Goal: Transaction & Acquisition: Subscribe to service/newsletter

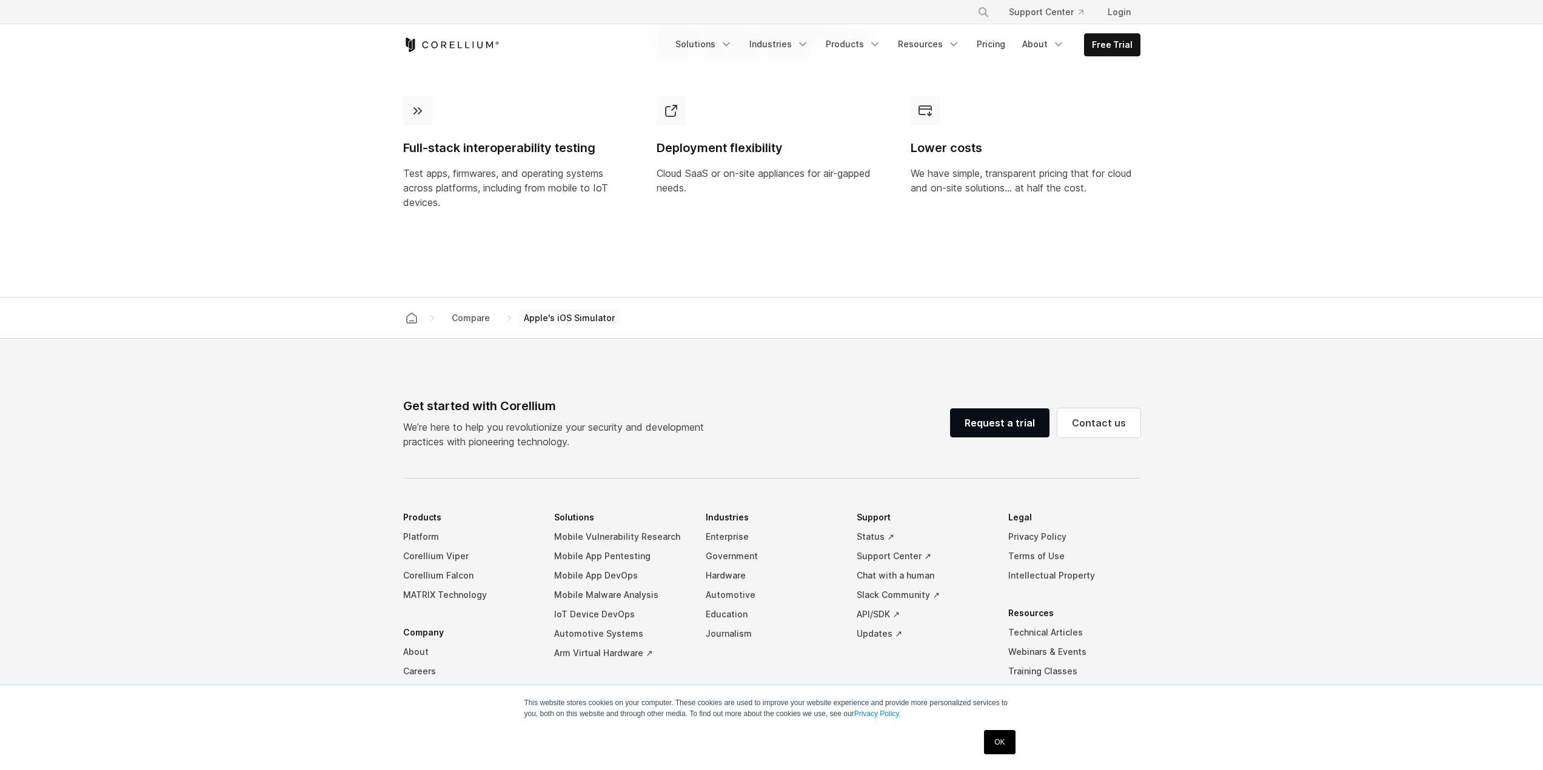
drag, startPoint x: 0, startPoint y: 0, endPoint x: 421, endPoint y: 435, distance: 604.8
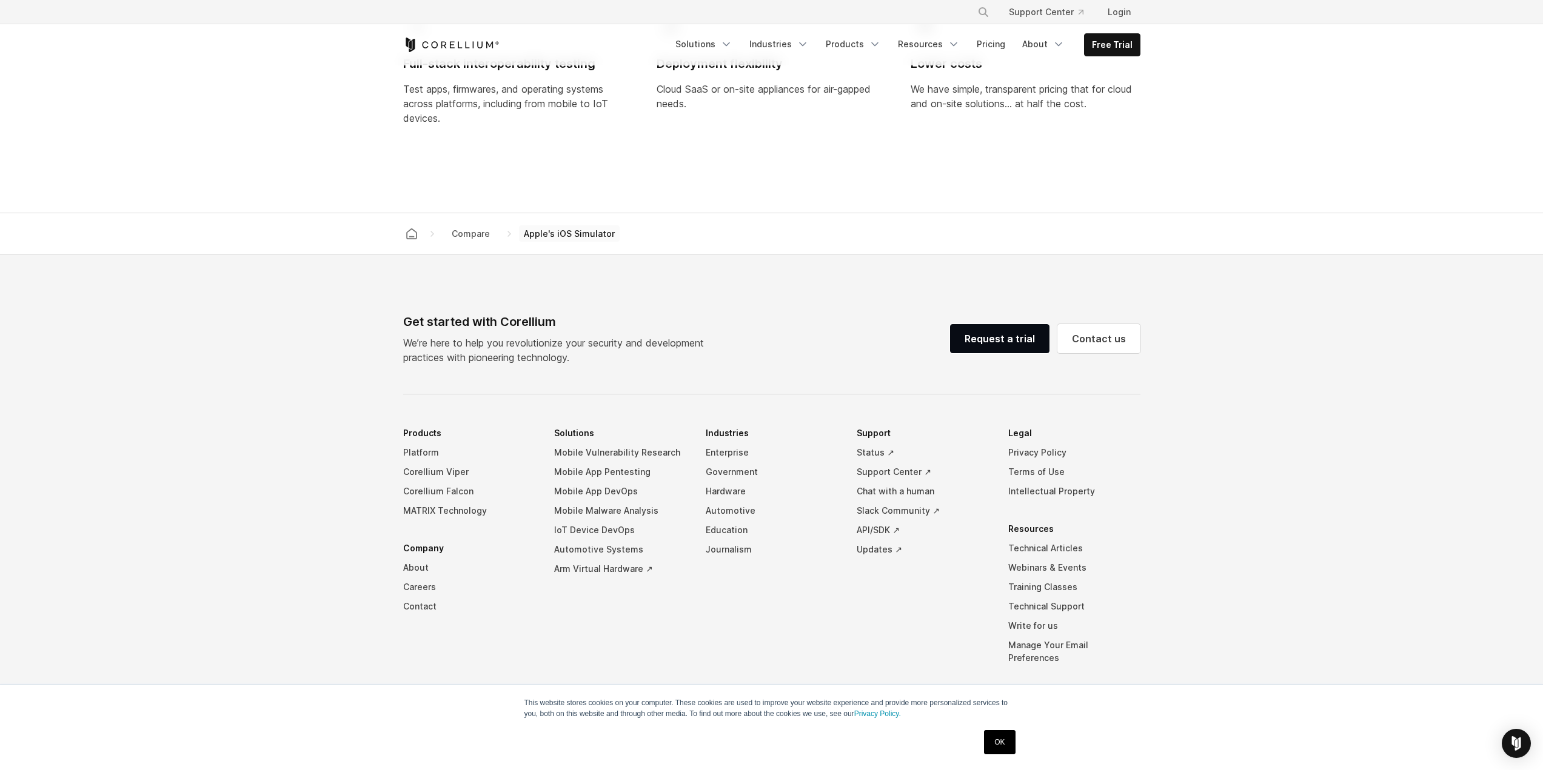
scroll to position [1144, 0]
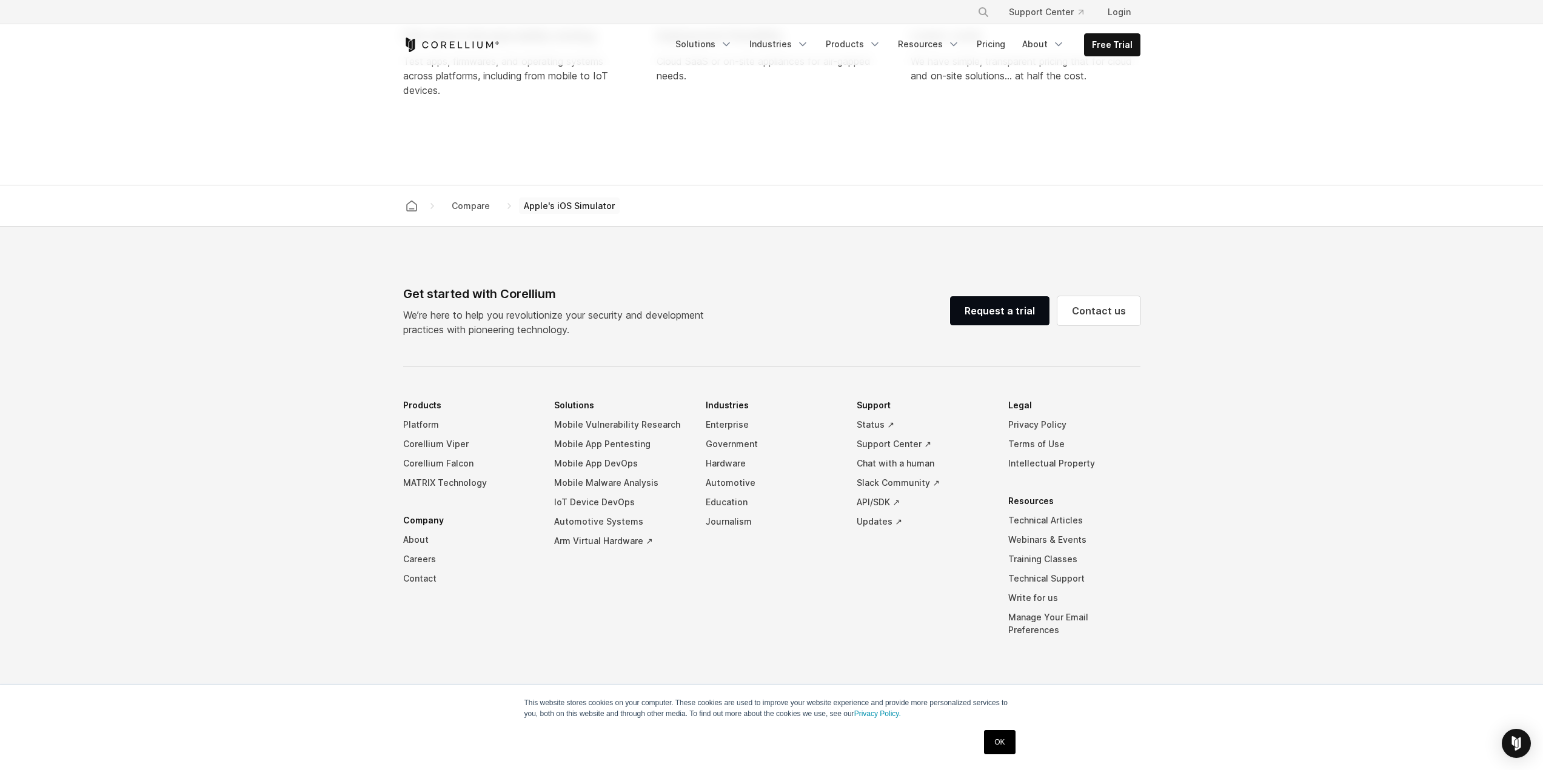
drag, startPoint x: 421, startPoint y: 435, endPoint x: 311, endPoint y: 337, distance: 146.8
click at [313, 341] on footer "Get started with Corellium We’re here to help you revolutionize your security a…" at bounding box center [771, 499] width 1543 height 544
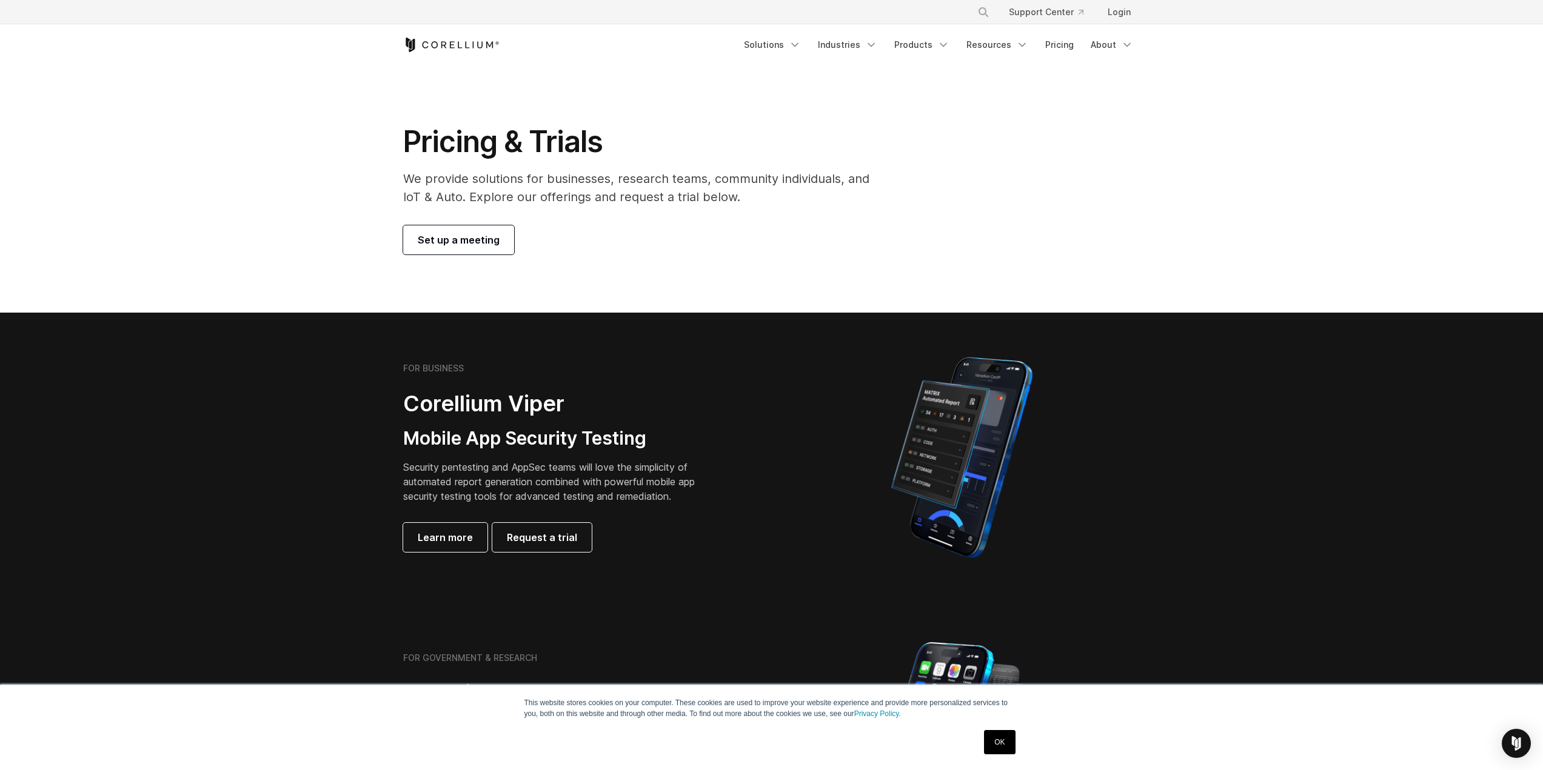
click at [545, 430] on h3 "Mobile App Security Testing" at bounding box center [558, 438] width 310 height 23
click at [545, 427] on h3 "Mobile App Security Testing" at bounding box center [558, 438] width 310 height 23
click at [556, 439] on h3 "Mobile App Security Testing" at bounding box center [558, 438] width 310 height 23
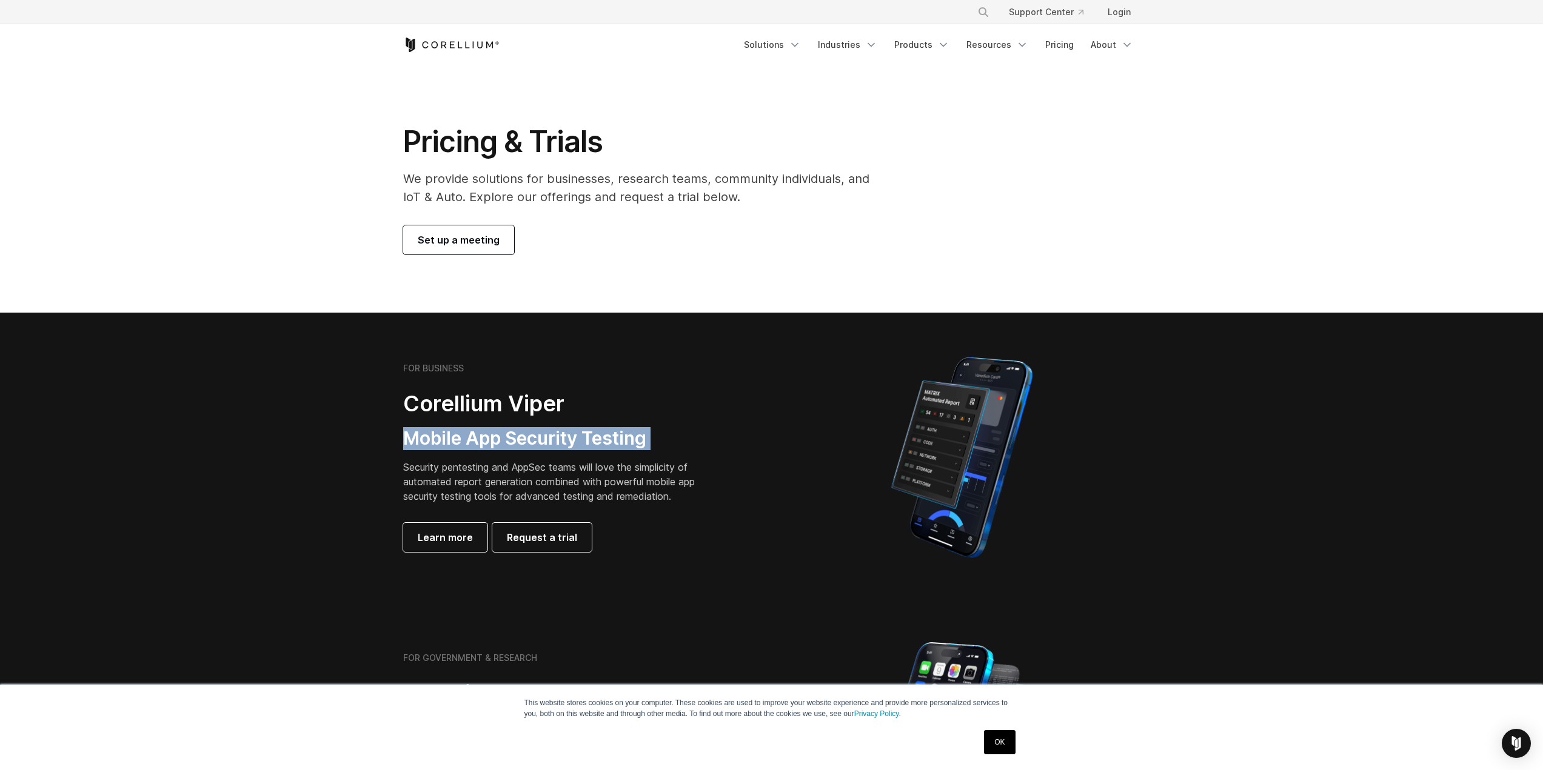
click at [556, 439] on h3 "Mobile App Security Testing" at bounding box center [558, 438] width 310 height 23
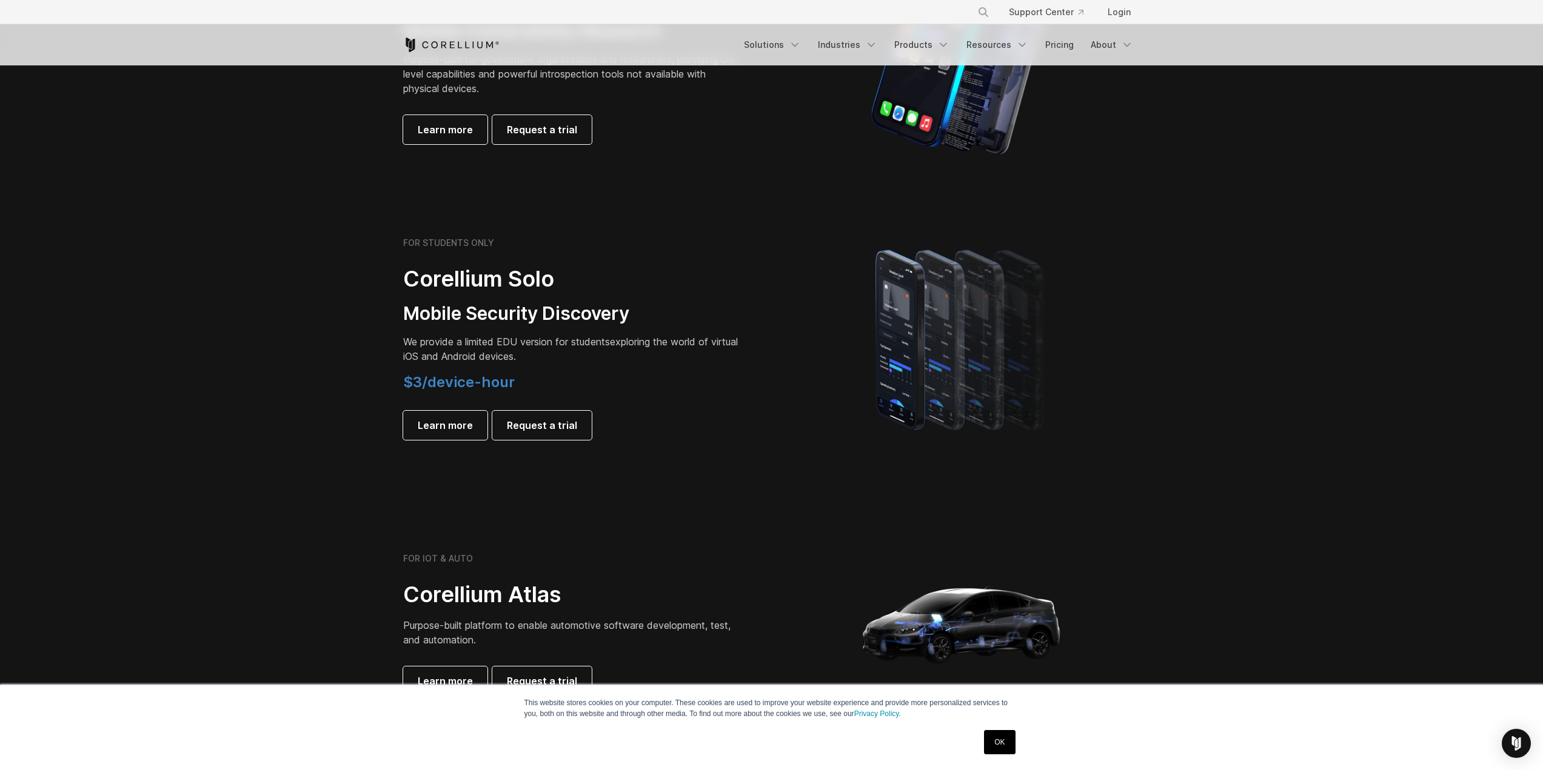
scroll to position [667, 0]
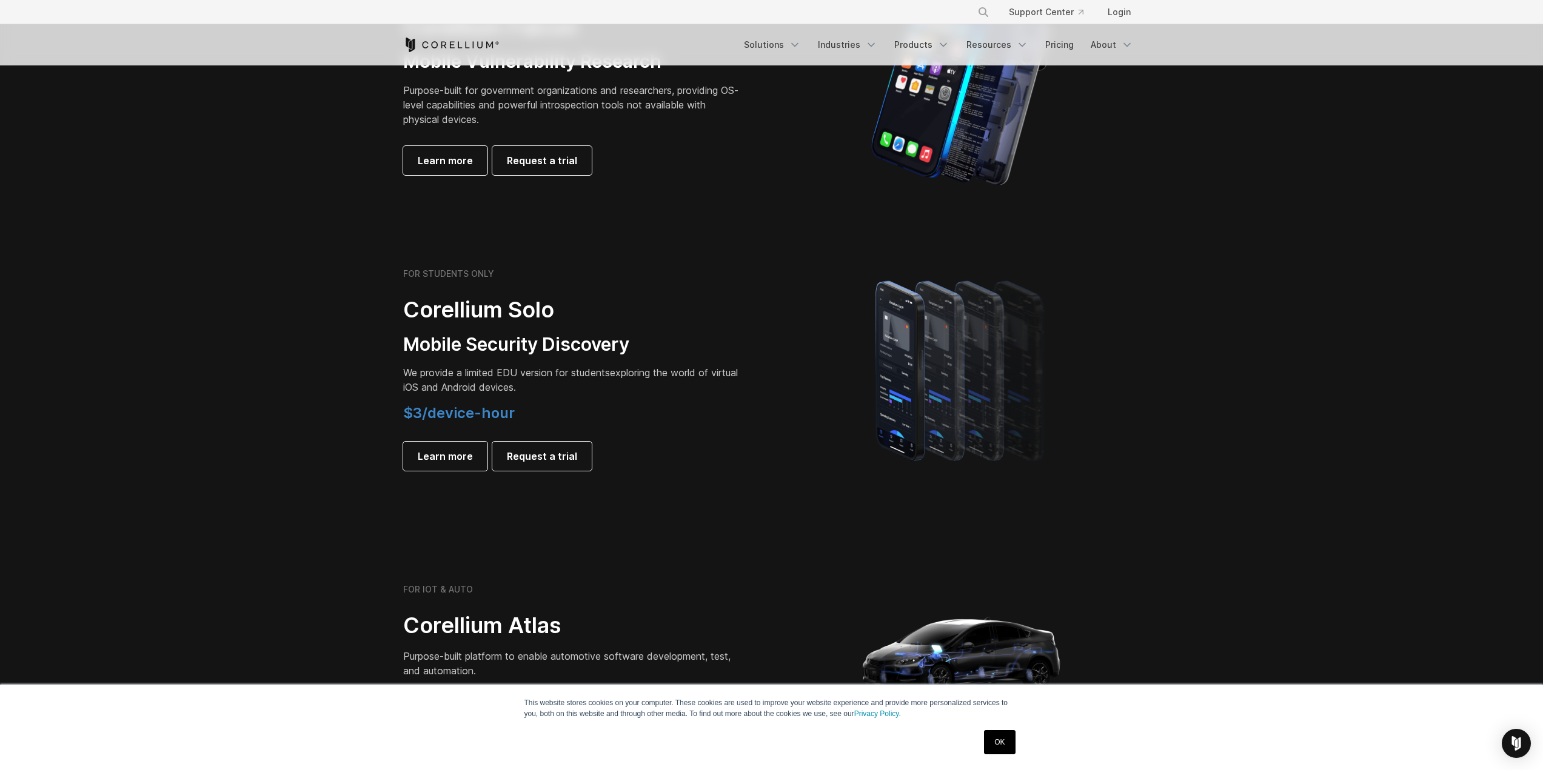
drag, startPoint x: 544, startPoint y: 424, endPoint x: 436, endPoint y: 416, distance: 108.2
click at [436, 416] on div "$3/device-hour Learn more Request a trial" at bounding box center [572, 437] width 339 height 67
drag, startPoint x: 757, startPoint y: 412, endPoint x: 726, endPoint y: 328, distance: 89.7
click at [756, 410] on div "FOR STUDENTS ONLY Corellium Solo Mobile Security Discovery We provide a limited…" at bounding box center [581, 370] width 381 height 202
